Goal: Information Seeking & Learning: Compare options

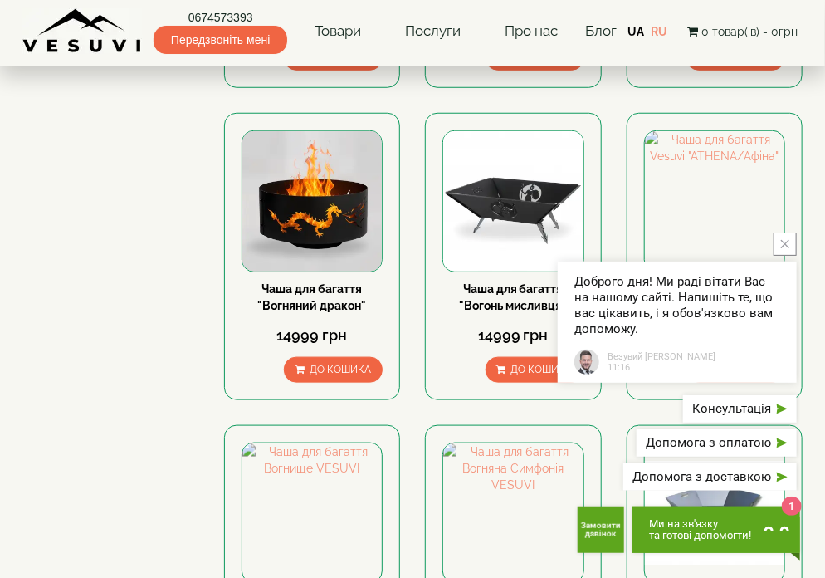
scroll to position [415, 0]
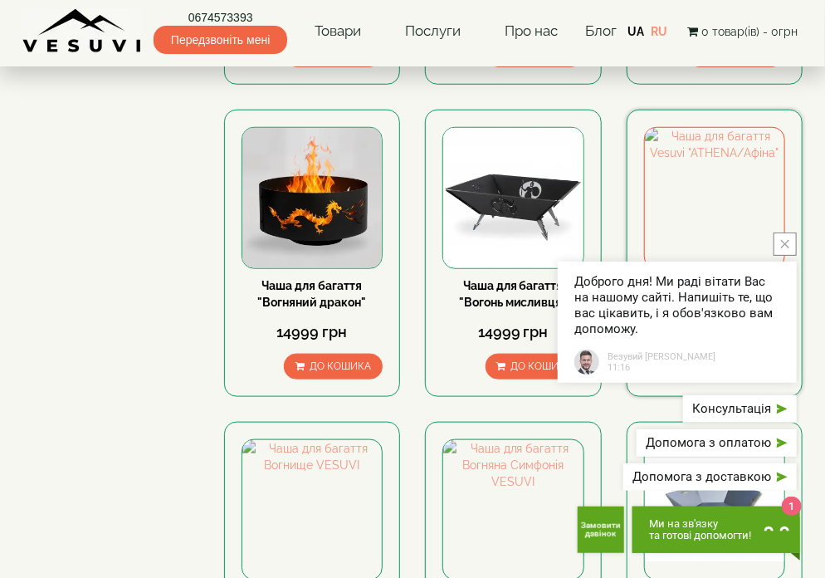
click at [779, 325] on div "7999 грн" at bounding box center [715, 332] width 142 height 22
click at [786, 256] on button "close button" at bounding box center [784, 243] width 23 height 23
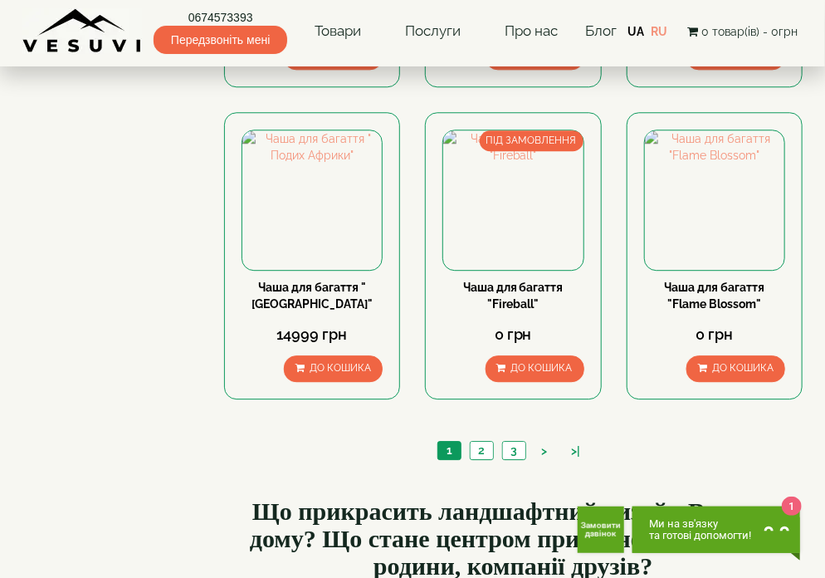
scroll to position [1411, 0]
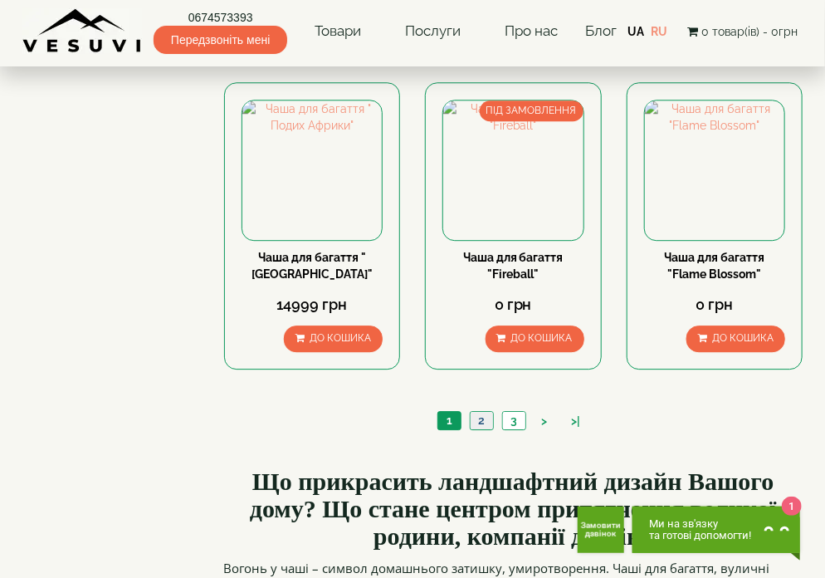
click at [488, 412] on link "2" at bounding box center [481, 420] width 23 height 17
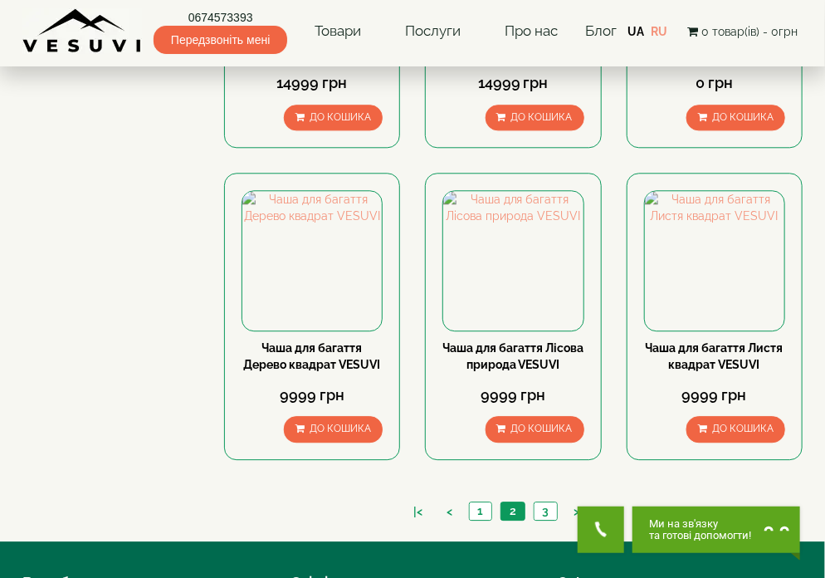
scroll to position [1328, 0]
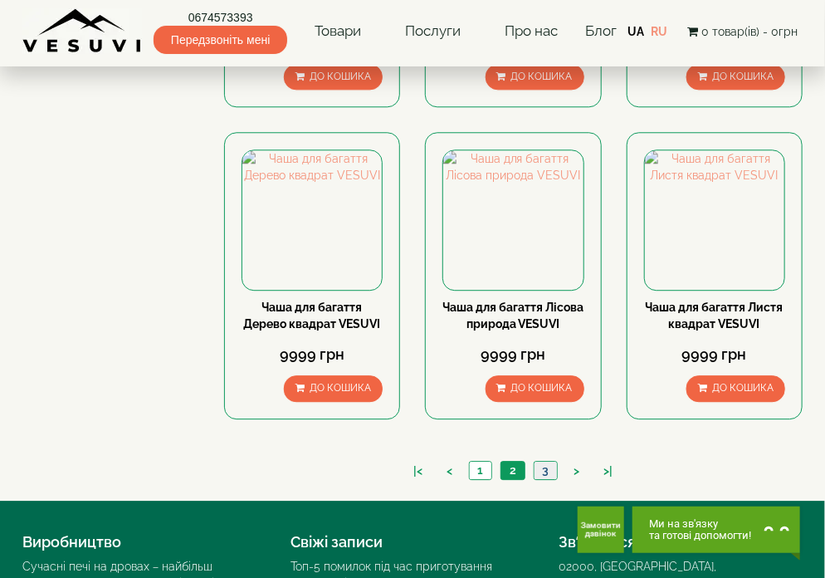
click at [550, 471] on link "3" at bounding box center [545, 469] width 23 height 17
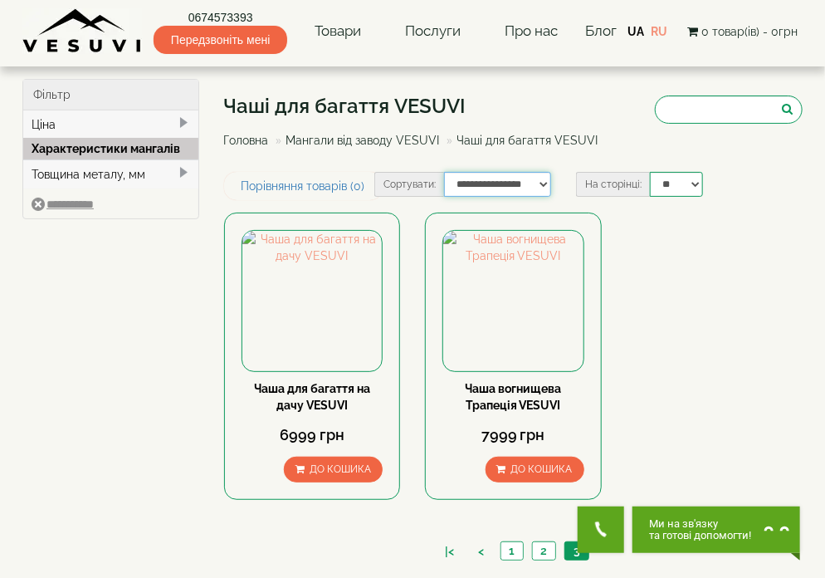
click at [540, 182] on select "**********" at bounding box center [497, 184] width 107 height 25
select select "**********"
click at [444, 172] on select "**********" at bounding box center [497, 184] width 107 height 25
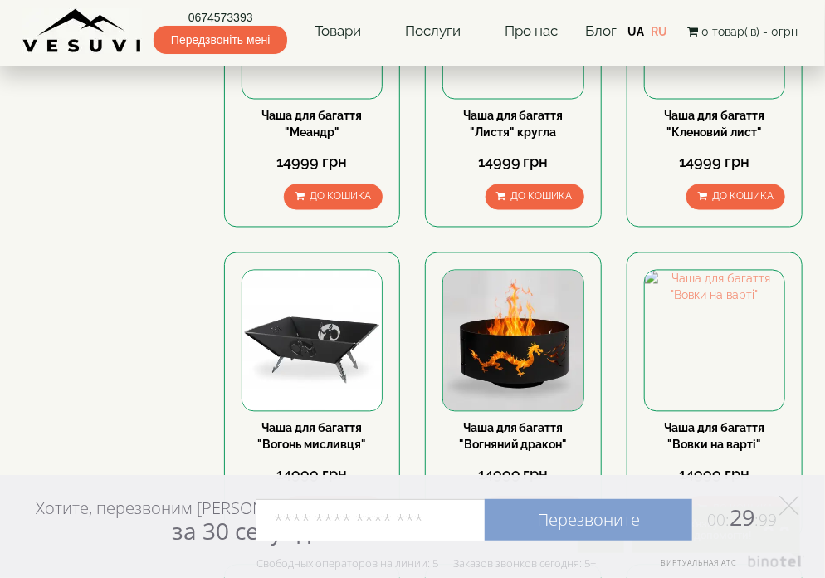
scroll to position [913, 0]
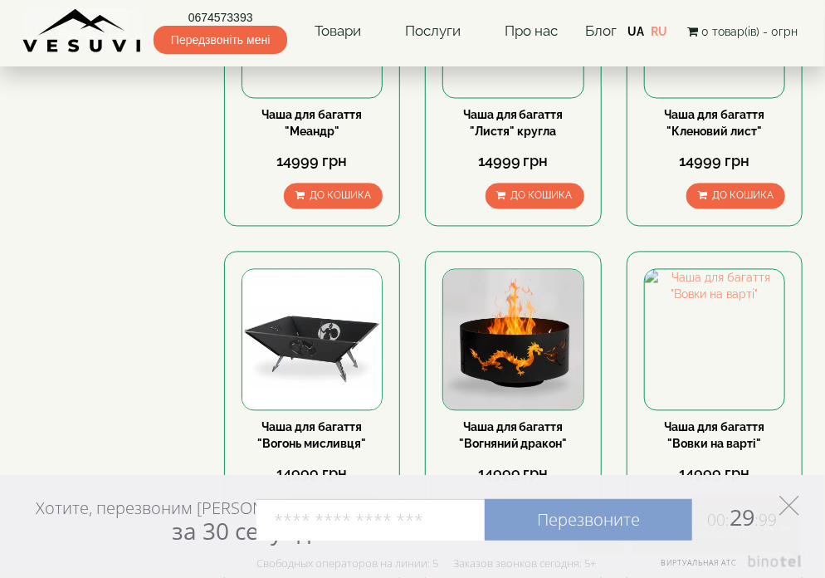
click at [788, 496] on icon at bounding box center [789, 505] width 20 height 20
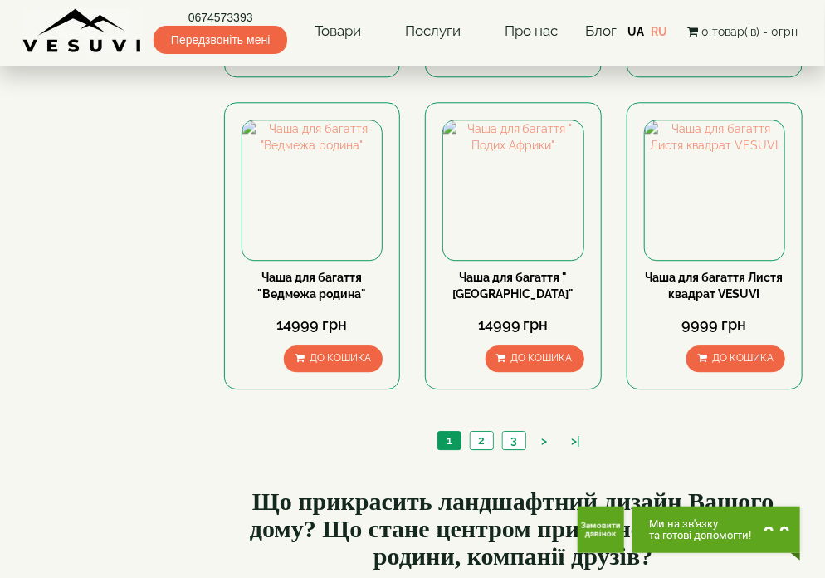
scroll to position [1411, 0]
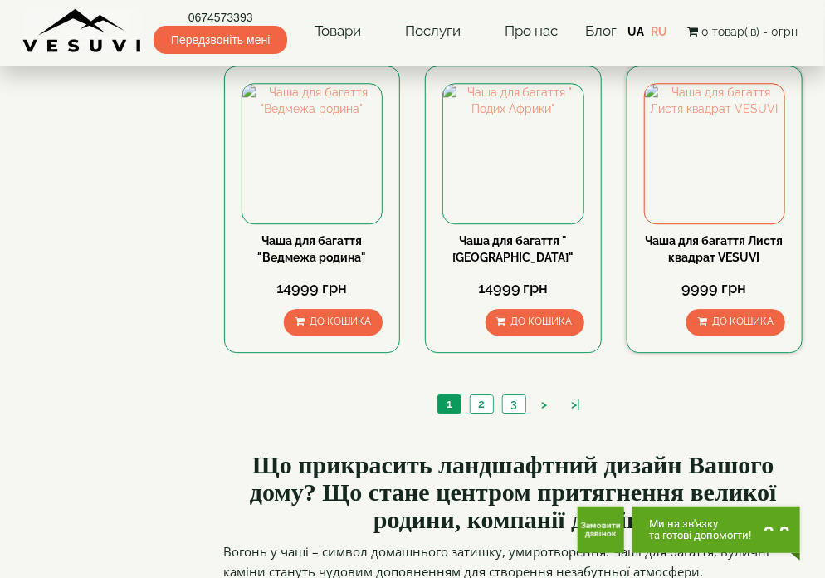
click at [720, 234] on link "Чаша для багаття Листя квадрат VESUVI" at bounding box center [715, 249] width 138 height 30
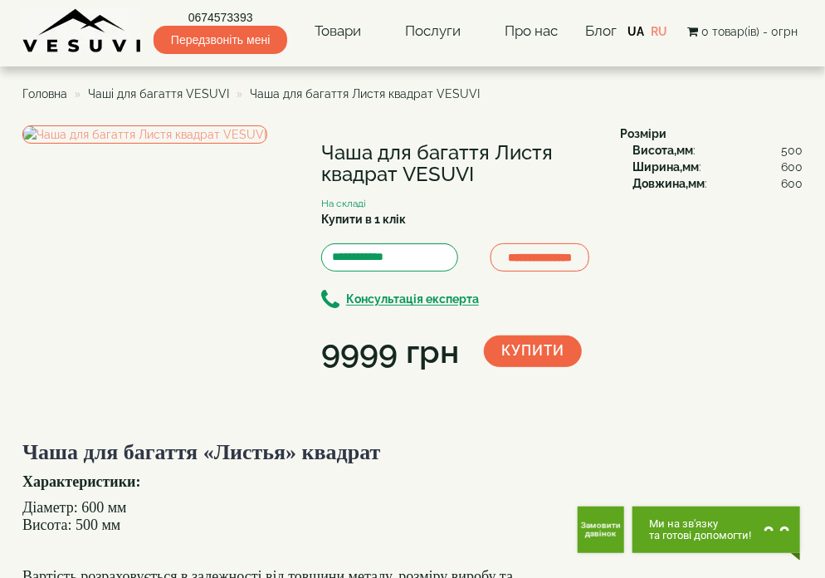
click at [61, 99] on span "Головна" at bounding box center [44, 93] width 45 height 13
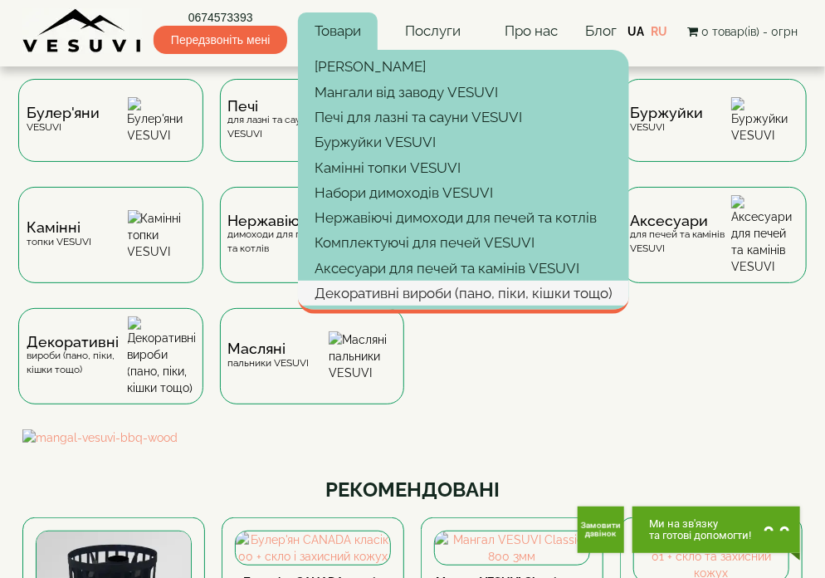
click at [379, 296] on link "Декоративні вироби (пано, піки, кішки тощо)" at bounding box center [463, 292] width 331 height 25
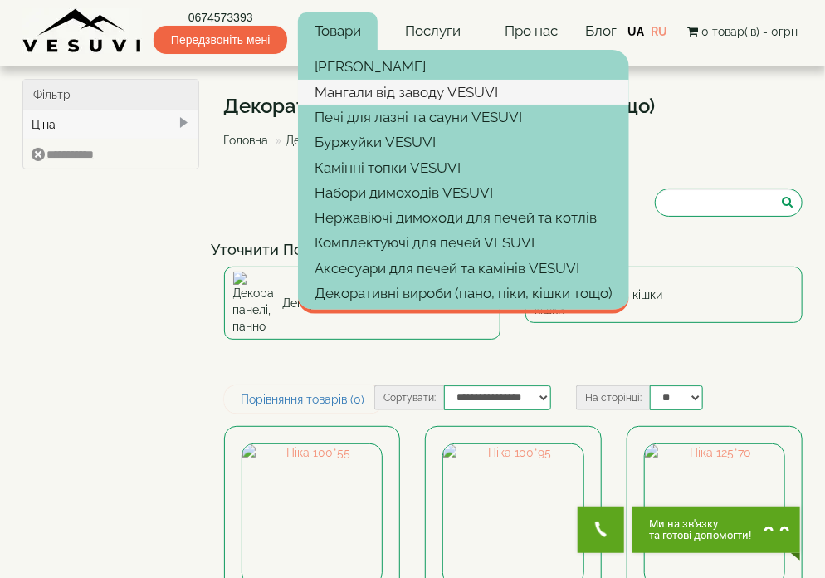
click at [342, 82] on link "Мангали від заводу VESUVI" at bounding box center [463, 92] width 331 height 25
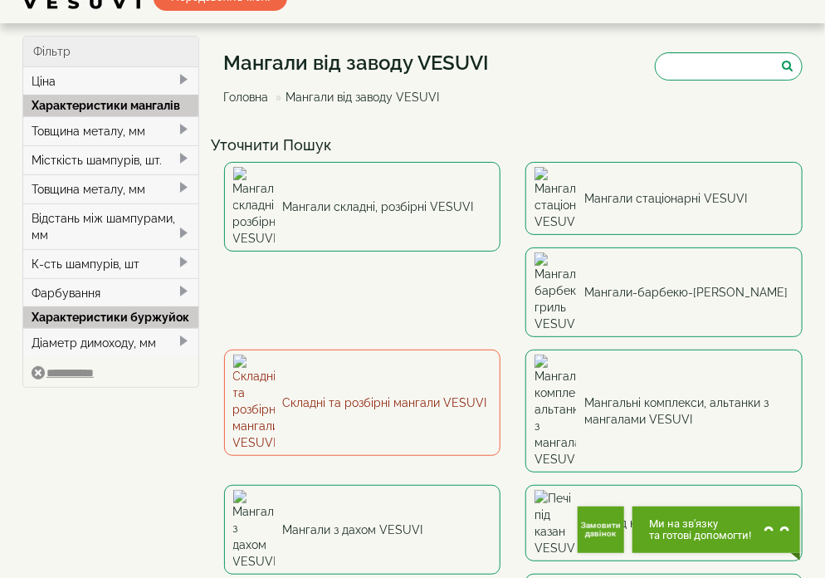
scroll to position [83, 0]
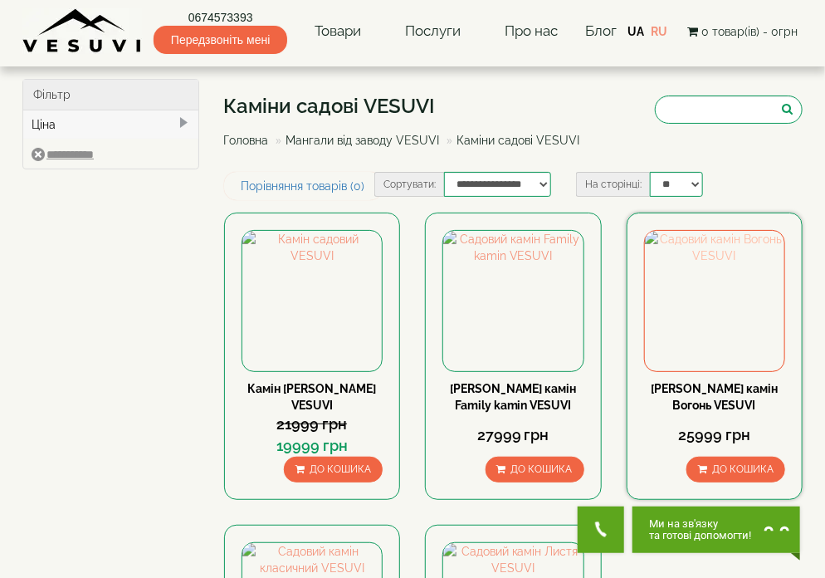
click at [717, 305] on img at bounding box center [715, 301] width 140 height 140
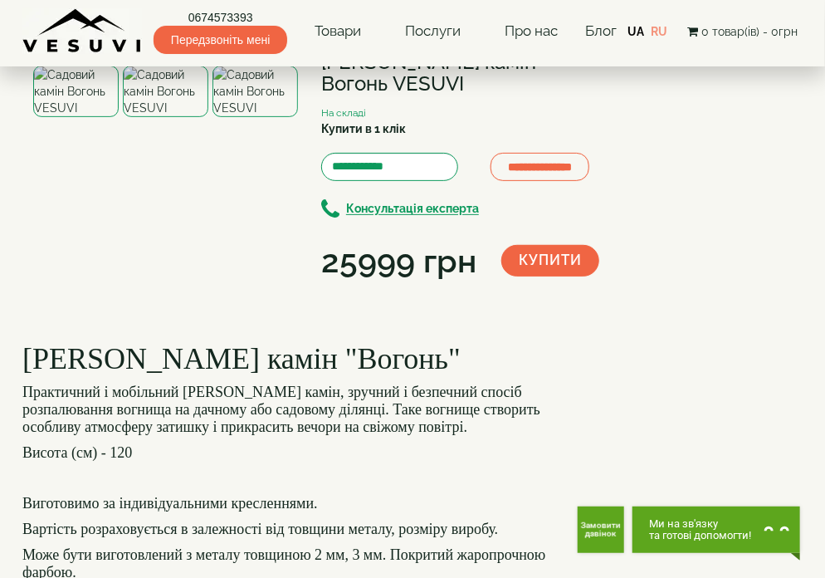
scroll to position [83, 0]
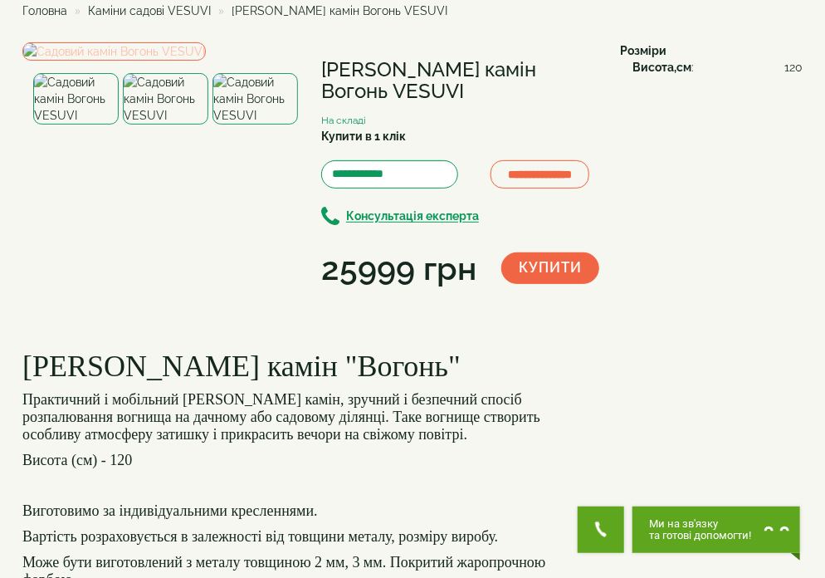
click at [206, 61] on img at bounding box center [113, 51] width 183 height 18
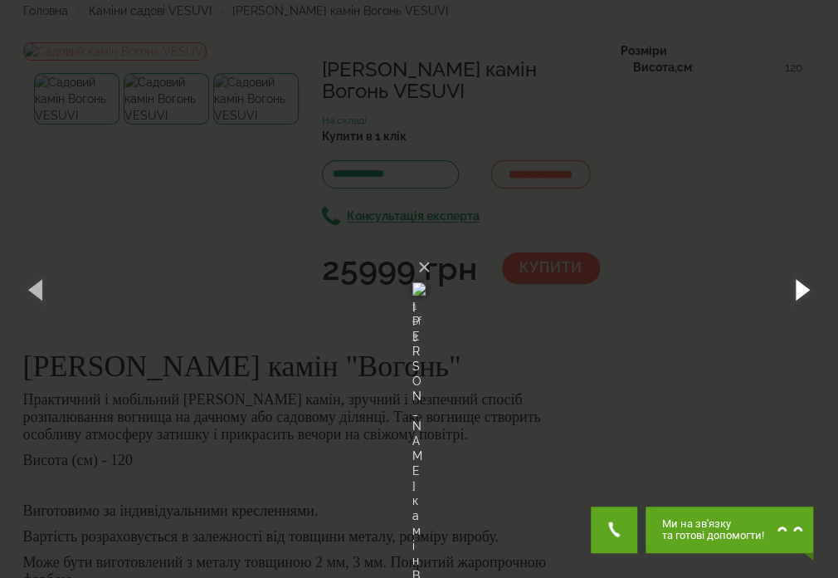
click at [802, 291] on button "button" at bounding box center [800, 288] width 75 height 91
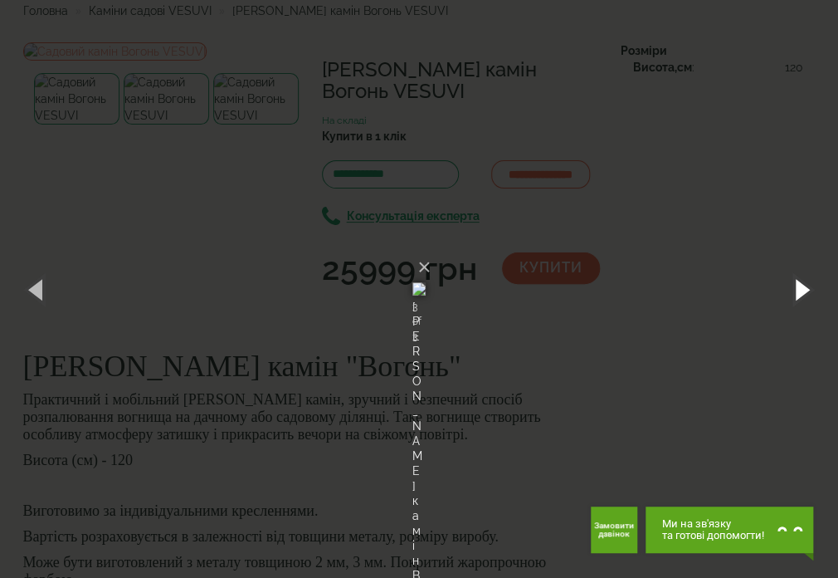
click at [802, 291] on button "button" at bounding box center [800, 288] width 75 height 91
click at [431, 249] on button "×" at bounding box center [423, 267] width 13 height 37
